Goal: Task Accomplishment & Management: Manage account settings

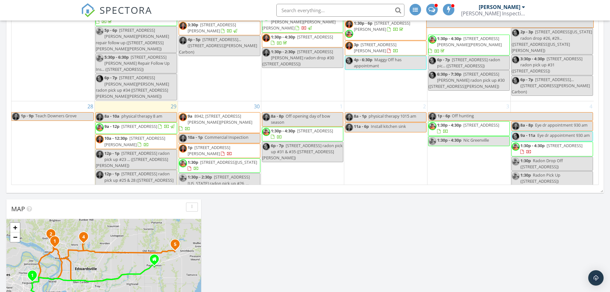
scroll to position [447, 0]
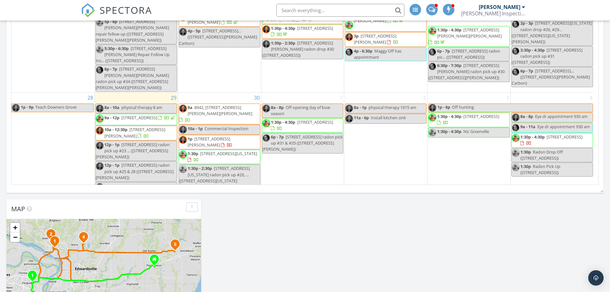
click at [242, 151] on span "1:30p 4657 Idaho Ave, St. Louis 63111" at bounding box center [219, 157] width 81 height 12
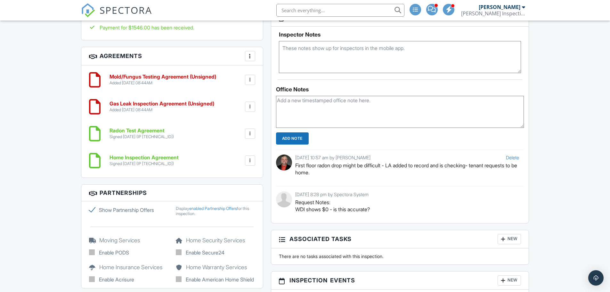
scroll to position [577, 0]
click at [401, 118] on textarea at bounding box center [400, 112] width 248 height 32
type textarea "Please start at first floor unit!!!!!"
click at [295, 145] on div "Office Notes Please start at first floor unit!!!!! Add Note [GEOGRAPHIC_DATA] […" at bounding box center [400, 151] width 258 height 143
click at [295, 144] on input "Add Note" at bounding box center [292, 139] width 33 height 12
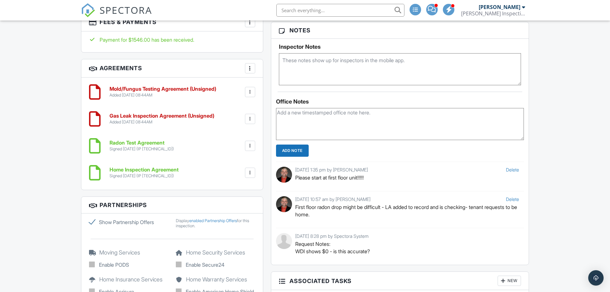
scroll to position [545, 0]
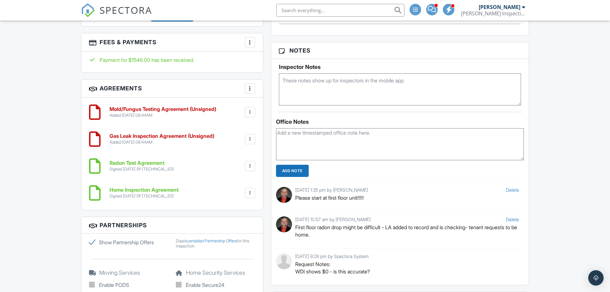
click at [415, 135] on textarea at bounding box center [400, 144] width 248 height 32
type textarea "J"
type textarea "Keys for 2nd and 3rd floor units are in the lockbox. -Allie"
click at [284, 170] on input "Add Note" at bounding box center [292, 171] width 33 height 12
